Goal: Information Seeking & Learning: Learn about a topic

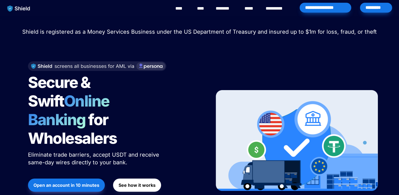
click at [138, 179] on button "See how it works" at bounding box center [137, 185] width 48 height 13
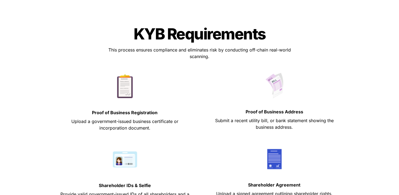
scroll to position [238, 0]
